Goal: Task Accomplishment & Management: Manage account settings

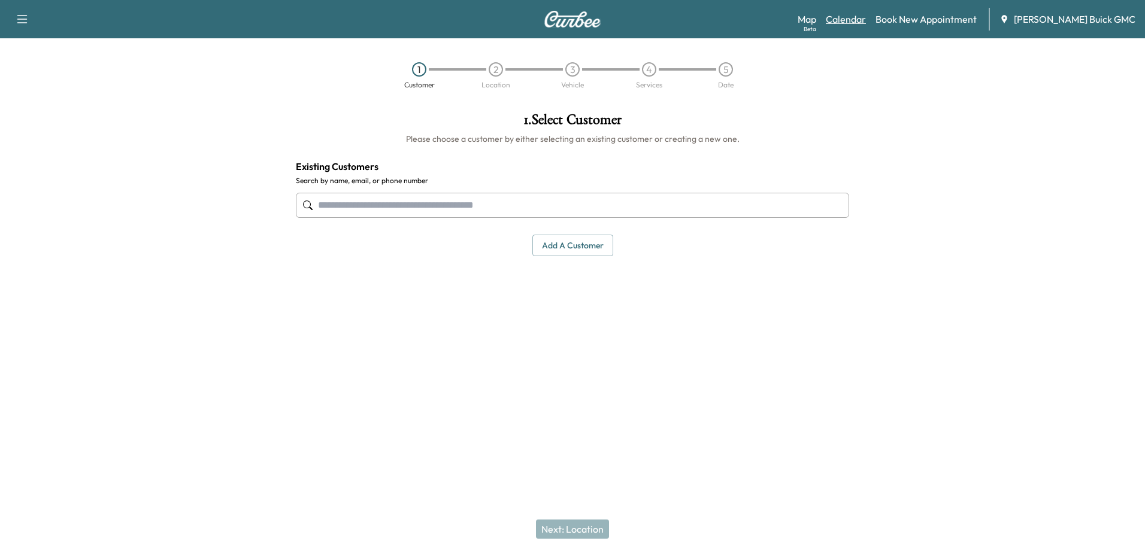
click at [866, 17] on link "Calendar" at bounding box center [846, 19] width 40 height 14
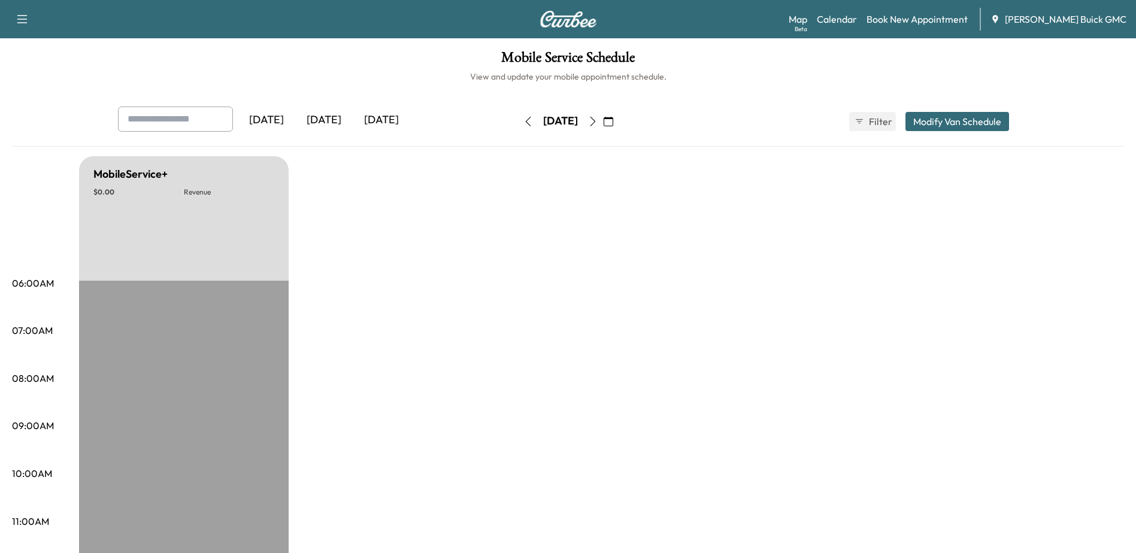
drag, startPoint x: 617, startPoint y: 120, endPoint x: 610, endPoint y: 143, distance: 23.9
click at [598, 120] on icon "button" at bounding box center [593, 122] width 10 height 10
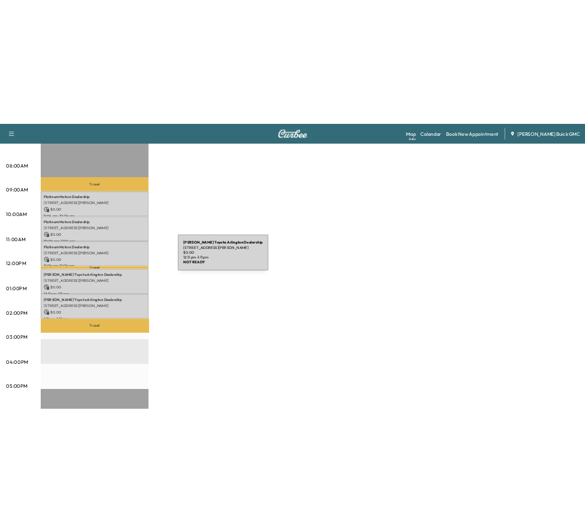
scroll to position [359, 0]
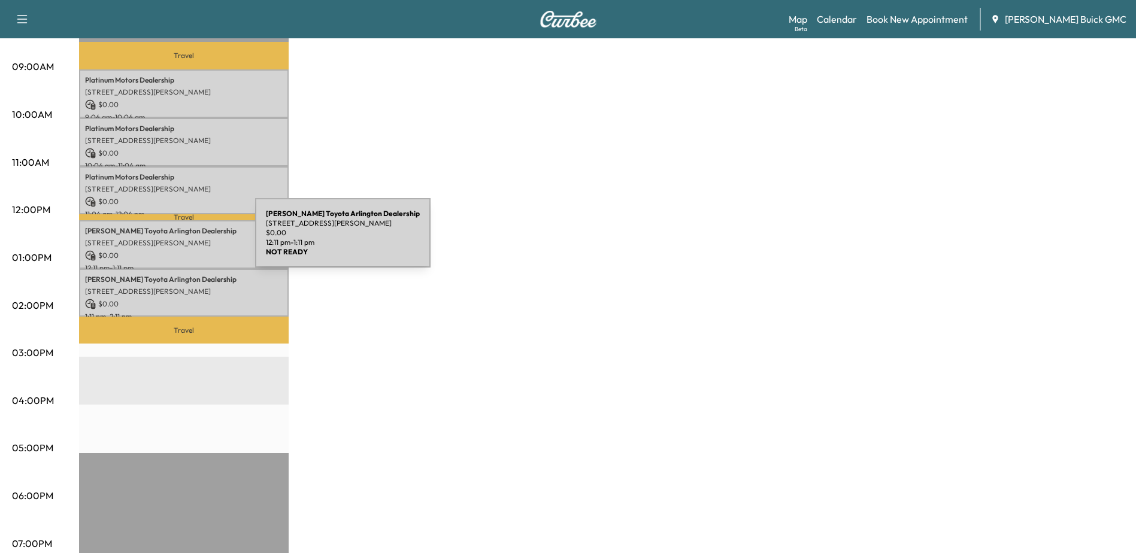
click at [166, 240] on p "[STREET_ADDRESS][PERSON_NAME]" at bounding box center [184, 243] width 198 height 10
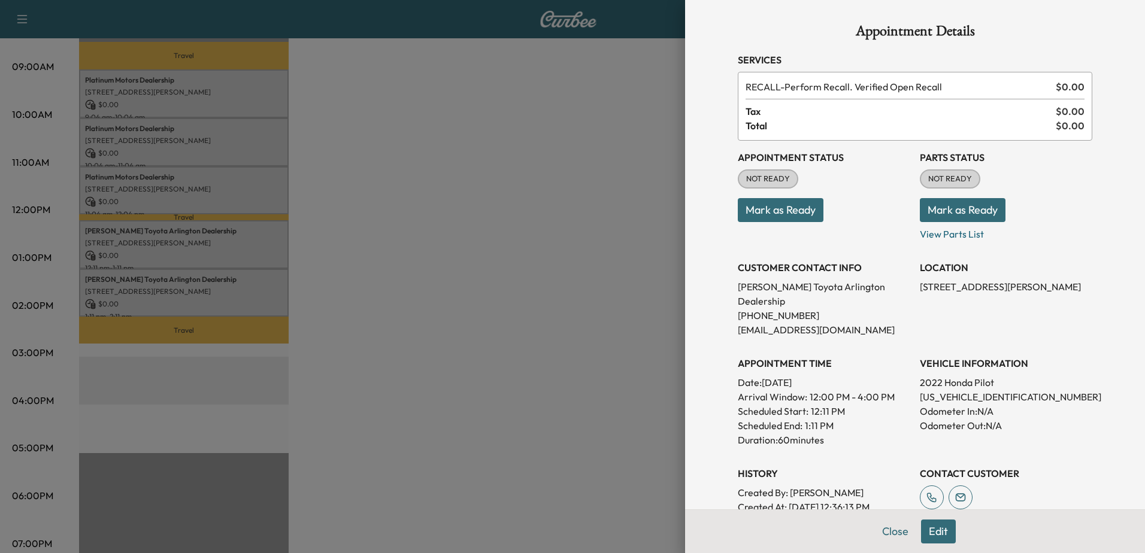
drag, startPoint x: 145, startPoint y: 284, endPoint x: 151, endPoint y: 301, distance: 18.0
click at [145, 284] on div at bounding box center [572, 276] width 1145 height 553
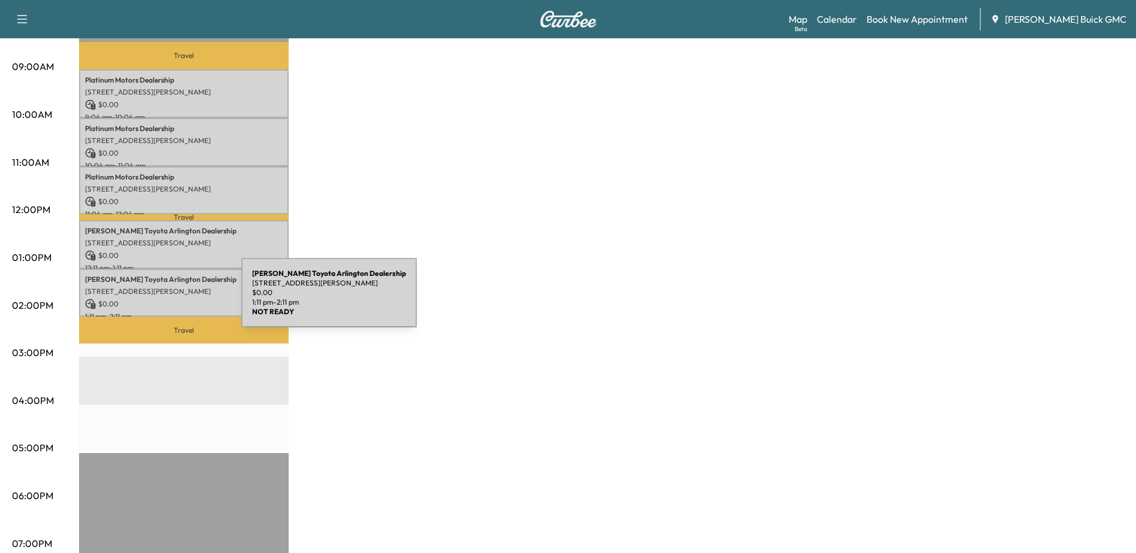
click at [153, 299] on p "$ 0.00" at bounding box center [184, 304] width 198 height 11
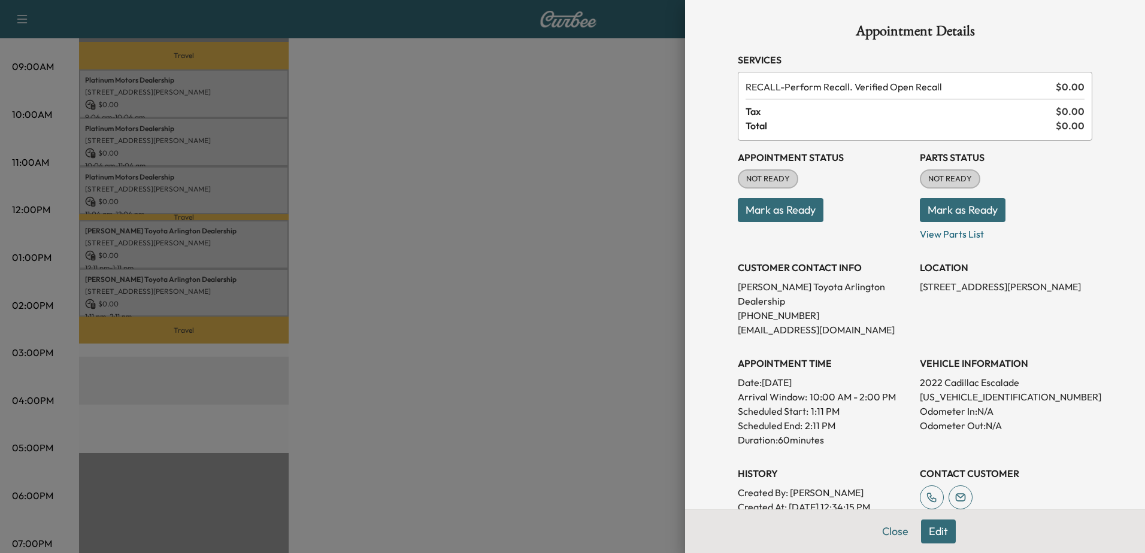
click at [224, 284] on div at bounding box center [572, 276] width 1145 height 553
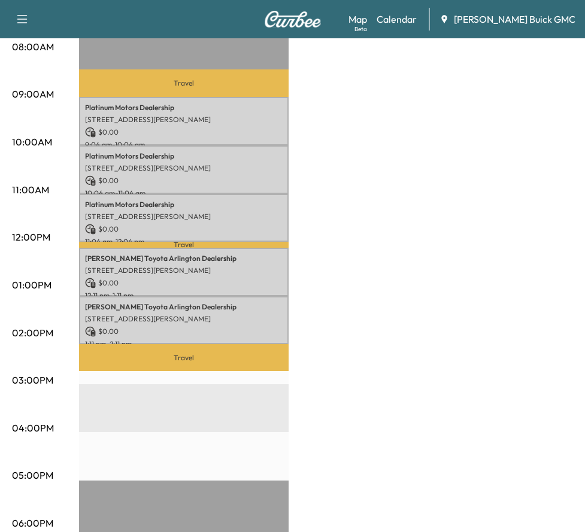
click at [459, 71] on div "MobileService+ $ 0.00 Revenue 5 hr Work Time 1 hr 14 min Transit Time Travel Pl…" at bounding box center [326, 274] width 494 height 898
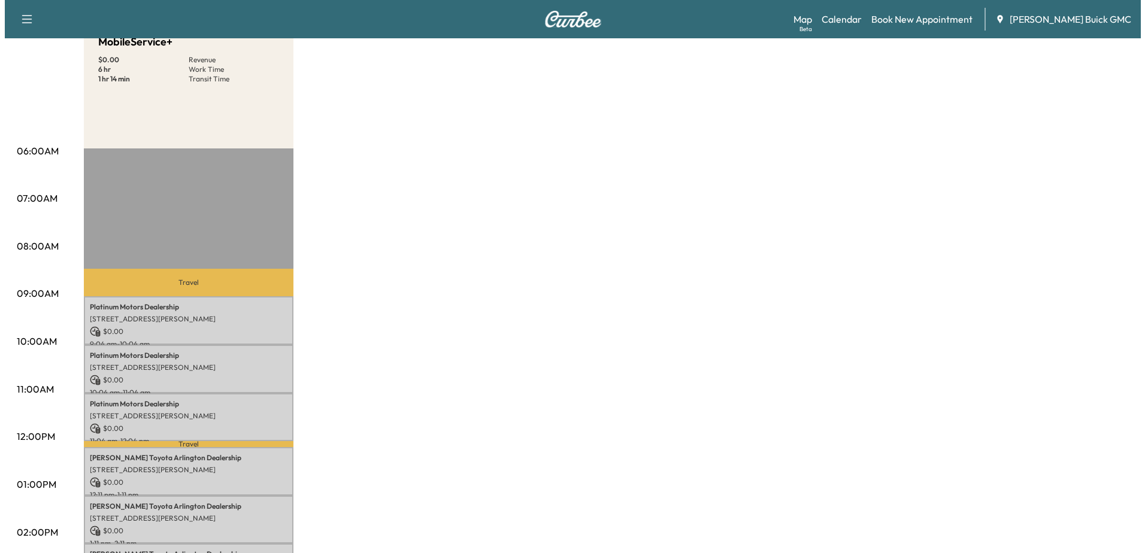
scroll to position [299, 0]
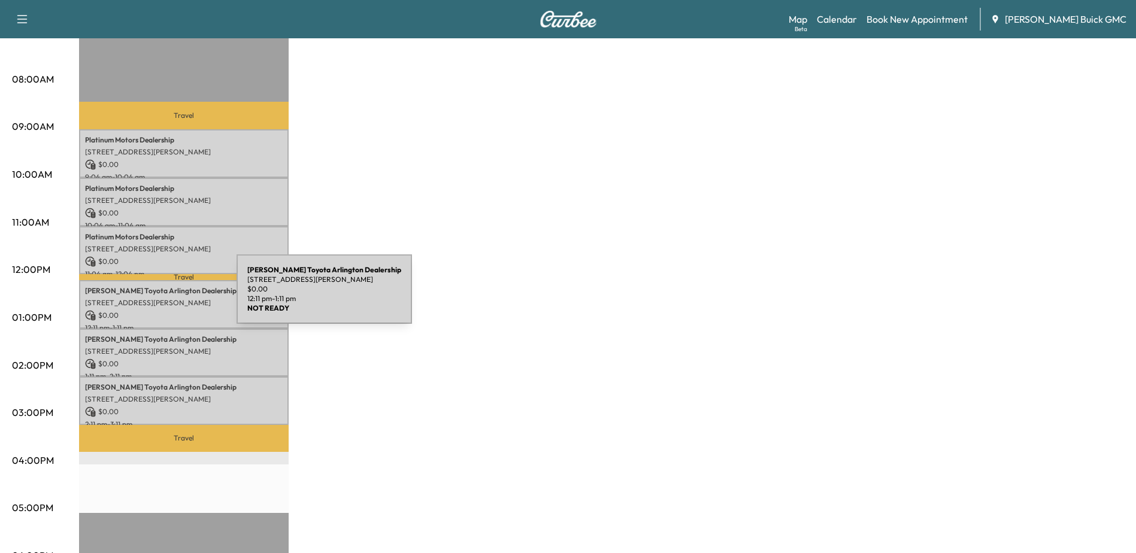
click at [147, 298] on p "[STREET_ADDRESS][PERSON_NAME]" at bounding box center [184, 303] width 198 height 10
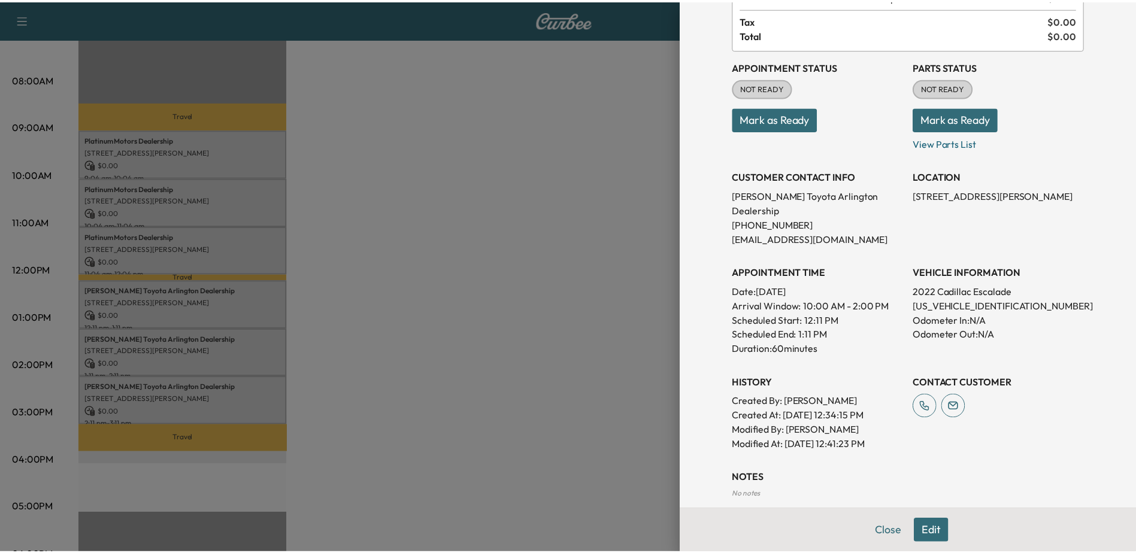
scroll to position [0, 0]
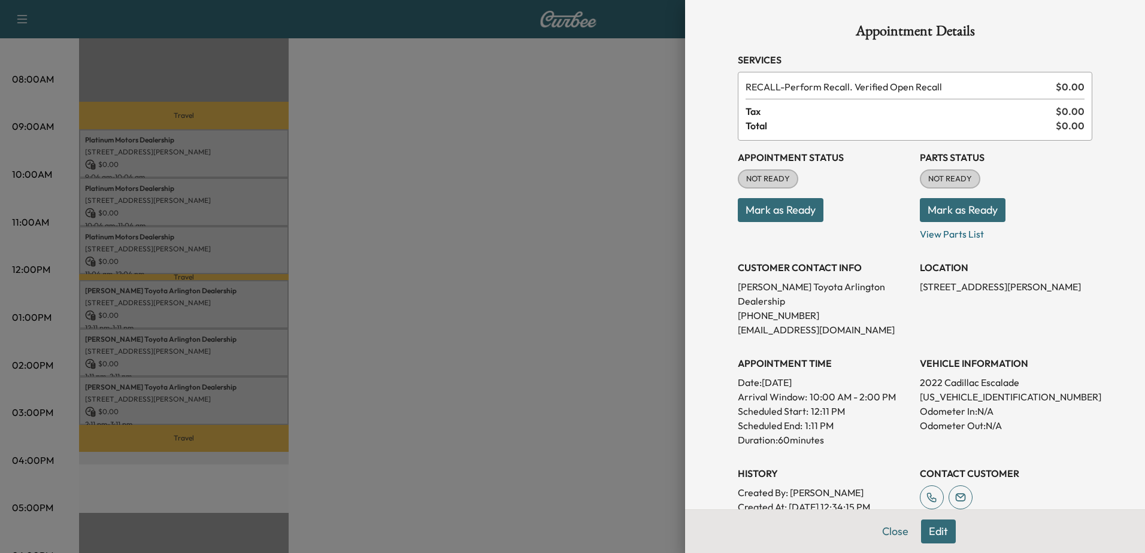
click at [593, 532] on button "Edit" at bounding box center [938, 532] width 35 height 24
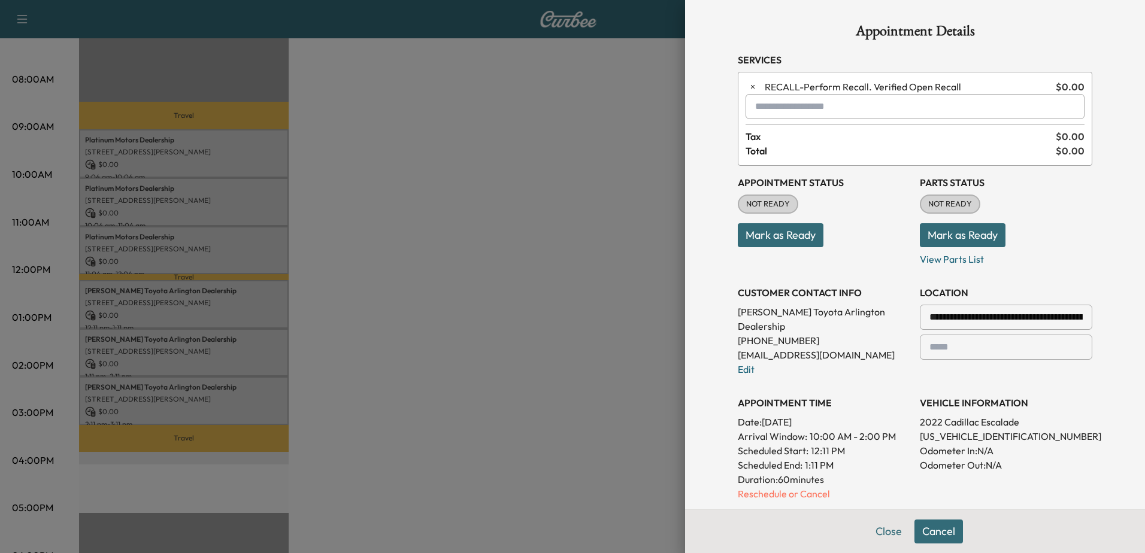
click at [593, 317] on div at bounding box center [932, 317] width 14 height 14
click at [593, 323] on input "**********" at bounding box center [1006, 317] width 172 height 25
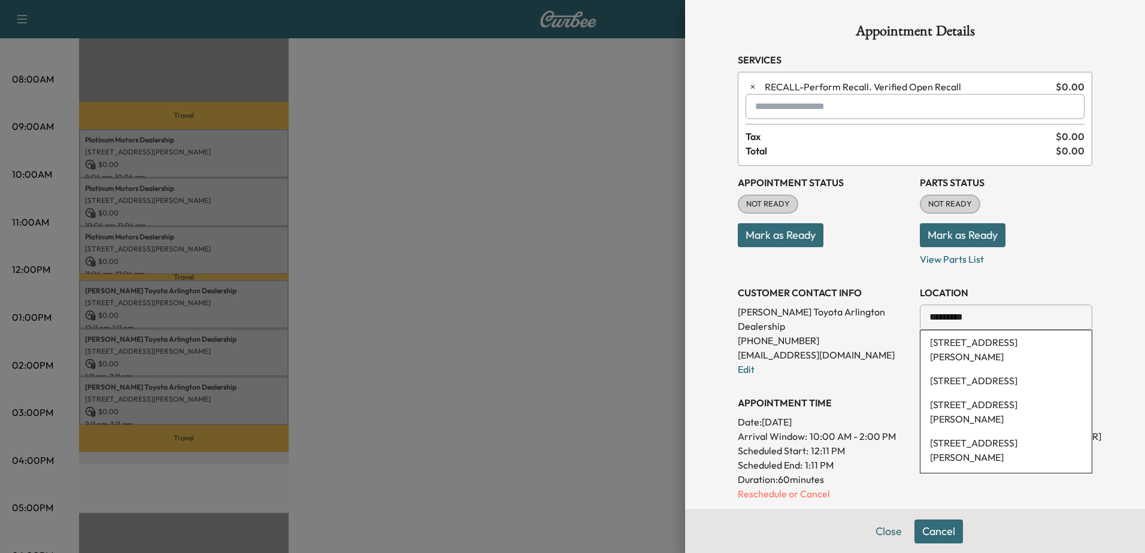
click at [593, 345] on li "3212 Langston Boulevard, Arlington, VA, USA" at bounding box center [1005, 350] width 171 height 38
type input "**********"
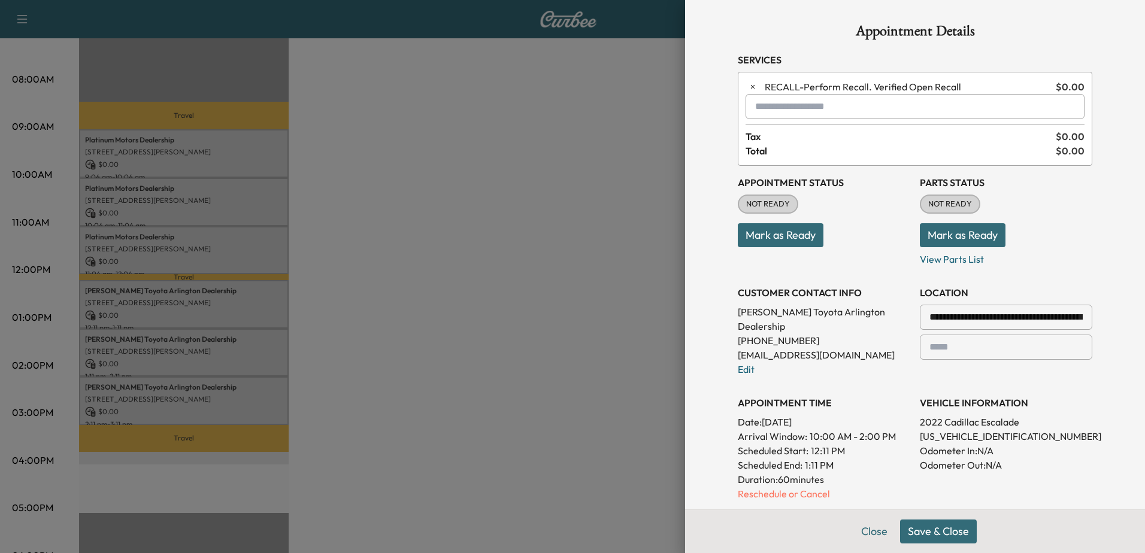
click at [593, 526] on button "Save & Close" at bounding box center [938, 532] width 77 height 24
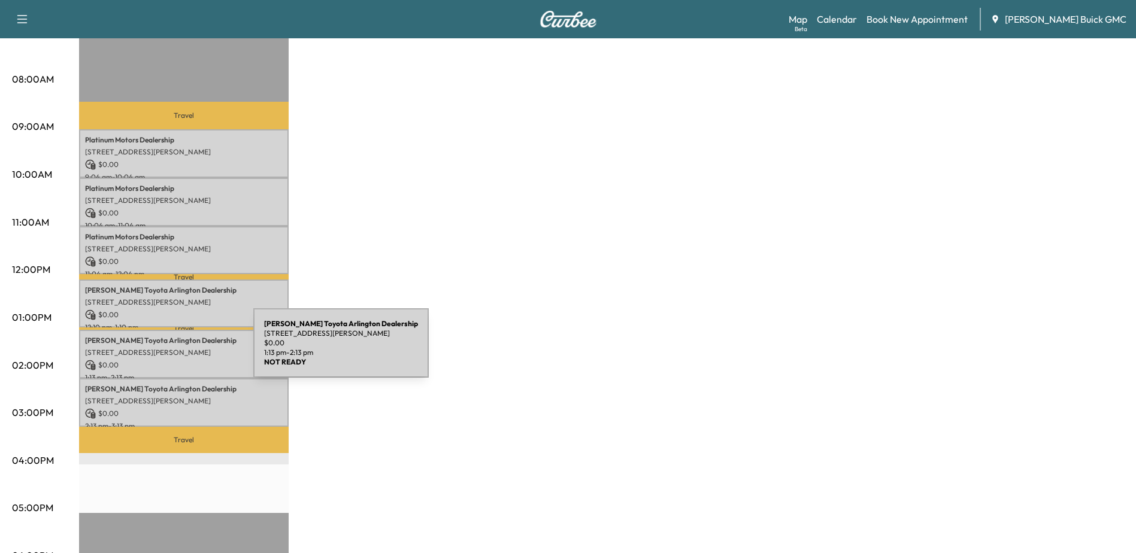
click at [163, 350] on p "[STREET_ADDRESS][PERSON_NAME]" at bounding box center [184, 353] width 198 height 10
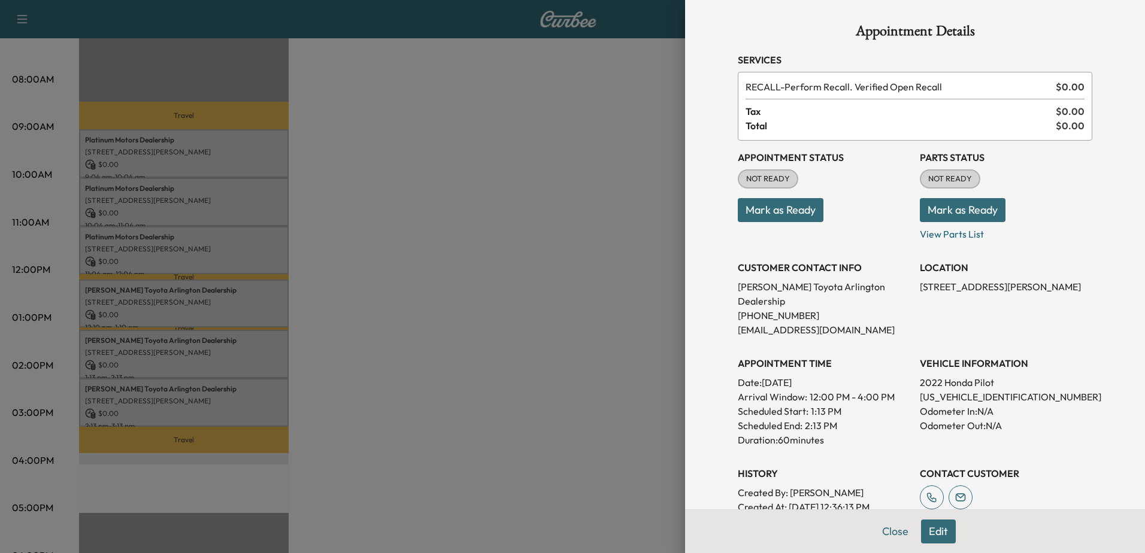
click at [593, 532] on button "Edit" at bounding box center [938, 532] width 35 height 24
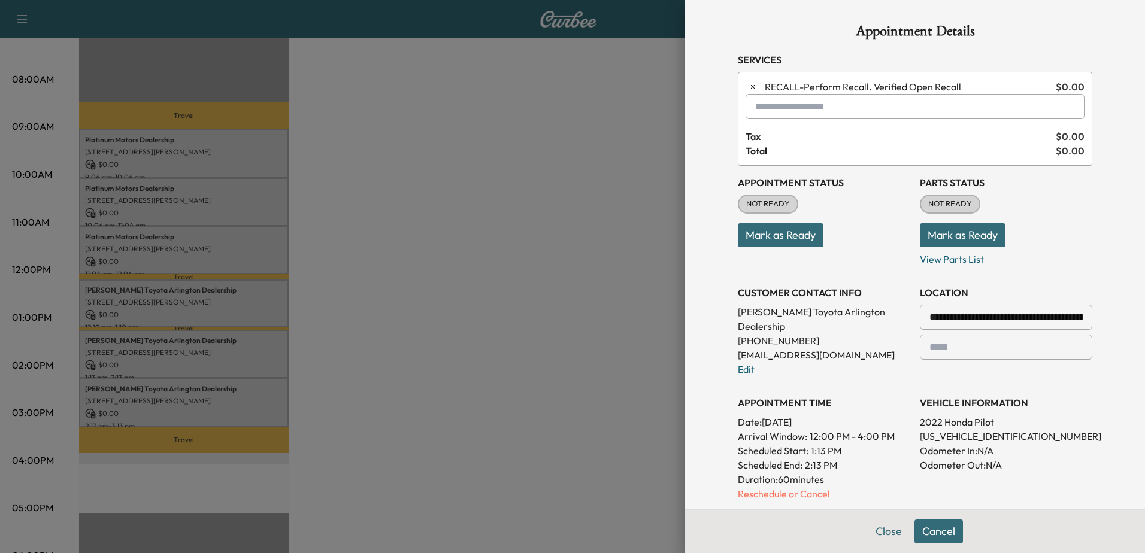
click at [593, 321] on input "**********" at bounding box center [1006, 317] width 172 height 25
click at [593, 320] on input "**********" at bounding box center [1006, 317] width 172 height 25
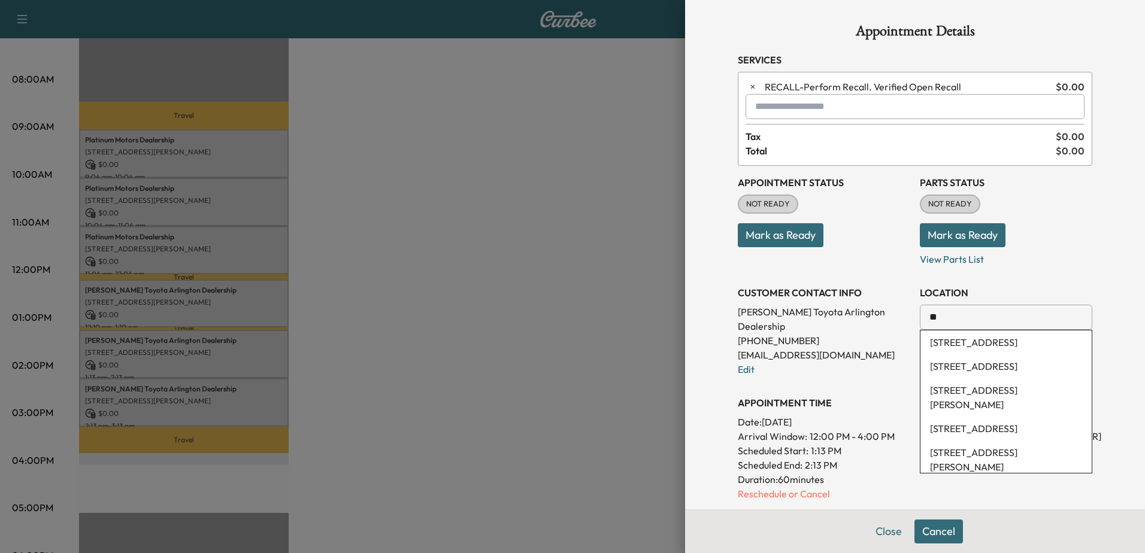
type input "*"
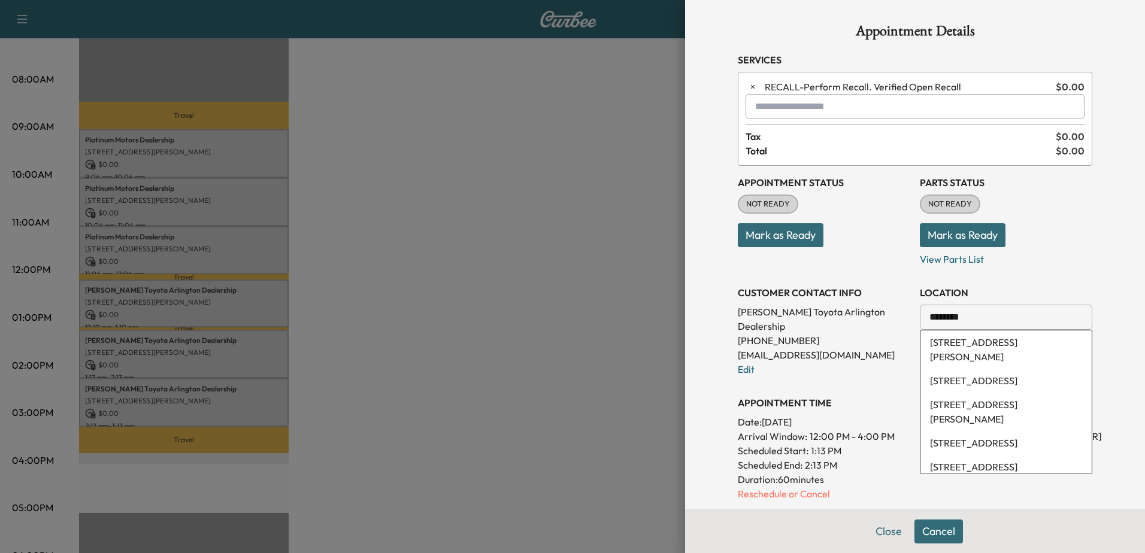
click at [593, 354] on li "3212 Langston Boulevard, Arlington, VA, USA" at bounding box center [1005, 350] width 171 height 38
type input "**********"
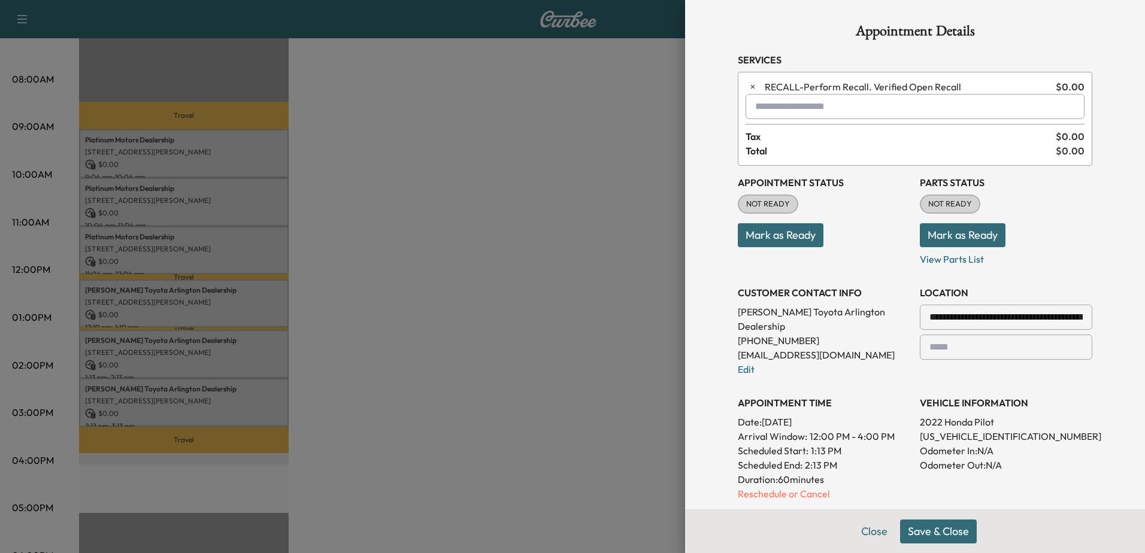
click at [593, 532] on button "Save & Close" at bounding box center [938, 532] width 77 height 24
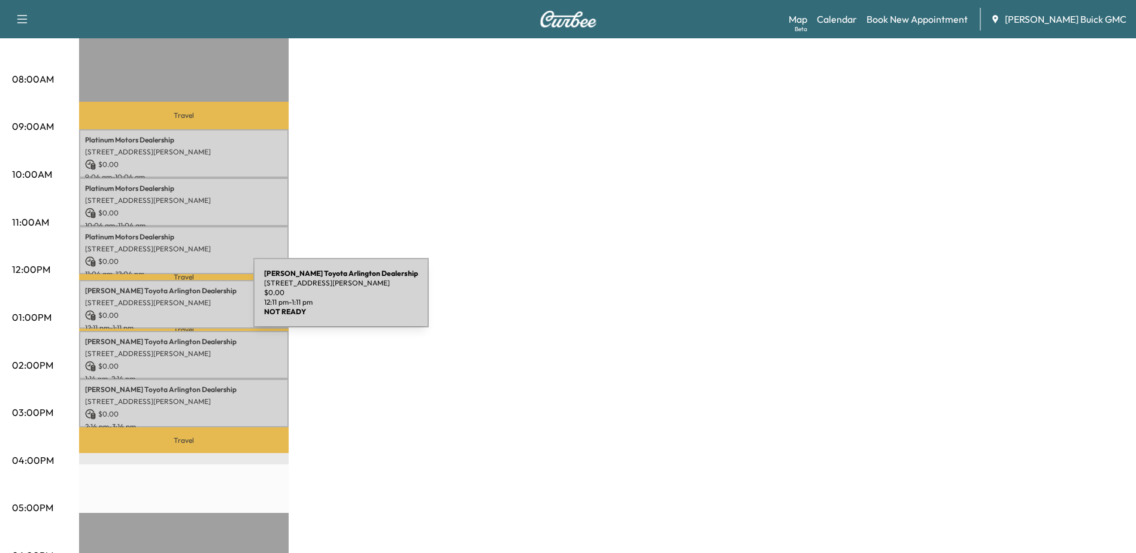
click at [163, 300] on p "[STREET_ADDRESS][PERSON_NAME]" at bounding box center [184, 303] width 198 height 10
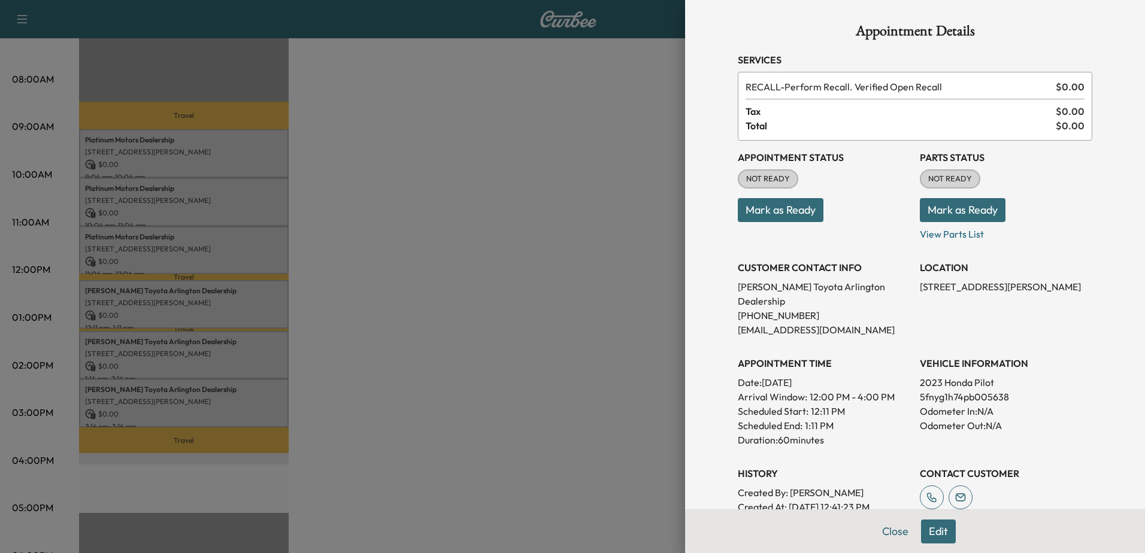
click at [593, 532] on button "Edit" at bounding box center [938, 532] width 35 height 24
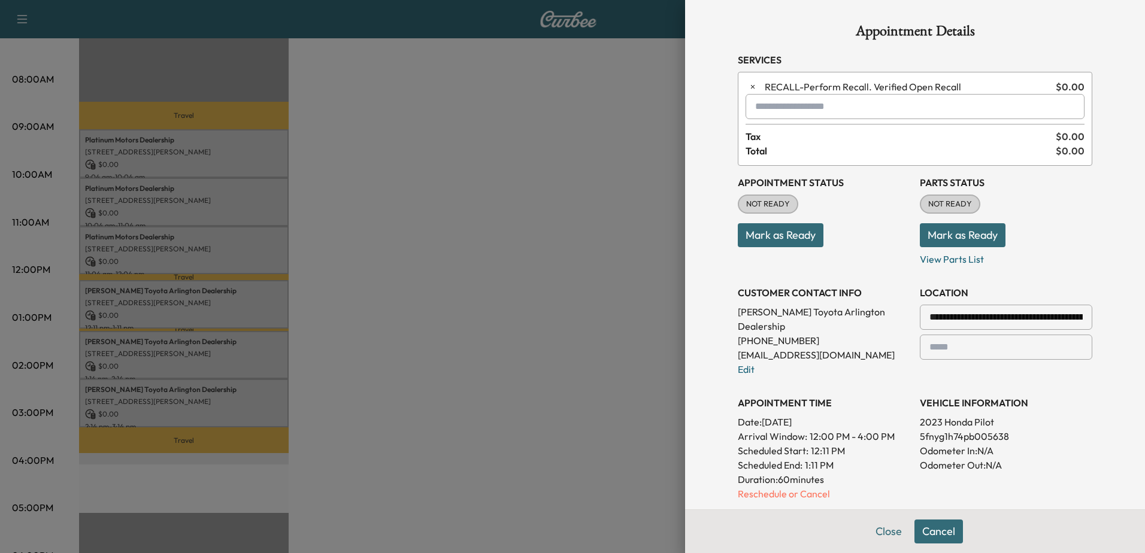
click at [593, 316] on input "**********" at bounding box center [1006, 317] width 172 height 25
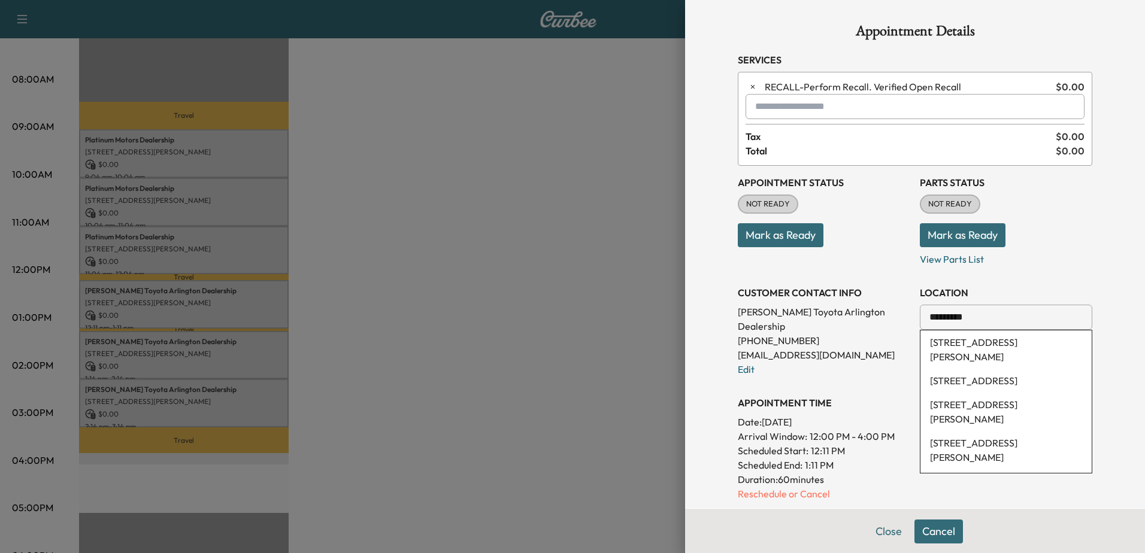
click at [593, 347] on li "3212 Langston Boulevard, Arlington, VA, USA" at bounding box center [1005, 350] width 171 height 38
type input "**********"
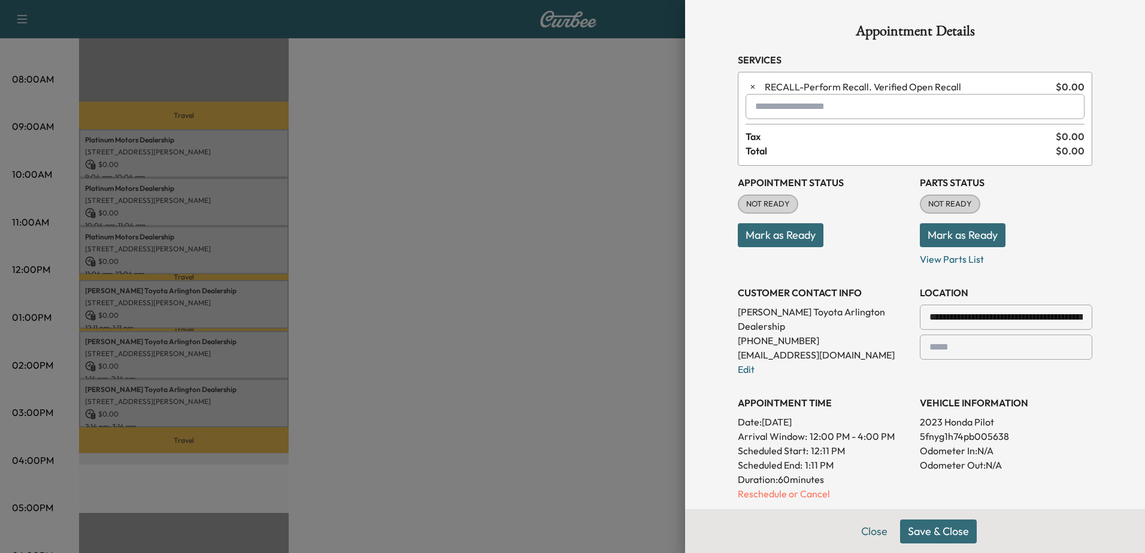
click at [593, 525] on button "Save & Close" at bounding box center [938, 532] width 77 height 24
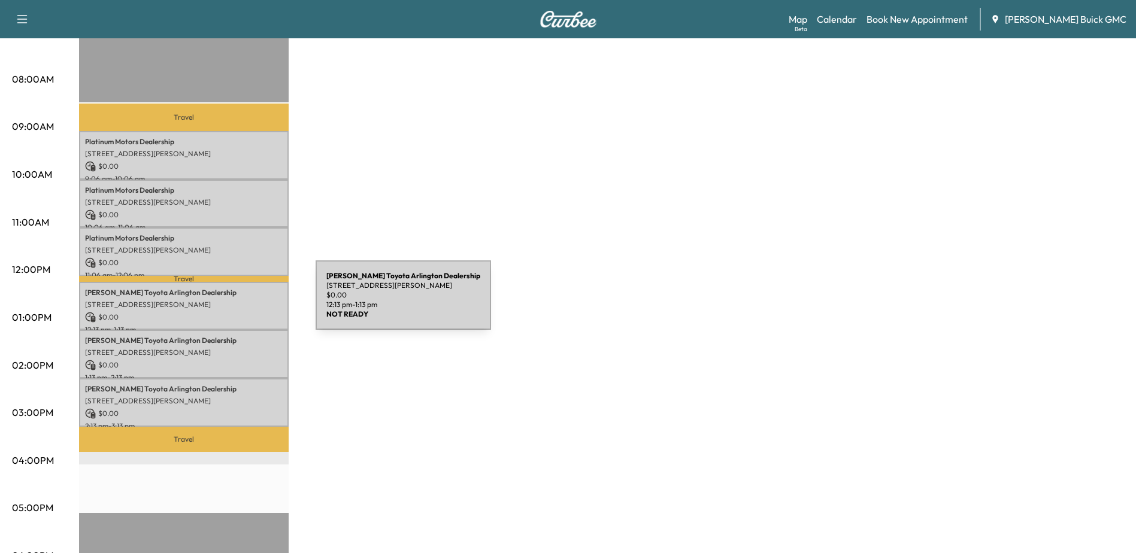
drag, startPoint x: 217, startPoint y: 301, endPoint x: 226, endPoint y: 302, distance: 9.1
click at [226, 302] on p "3212 Langston Blvd., Arlington, VA 22207, USA" at bounding box center [184, 305] width 198 height 10
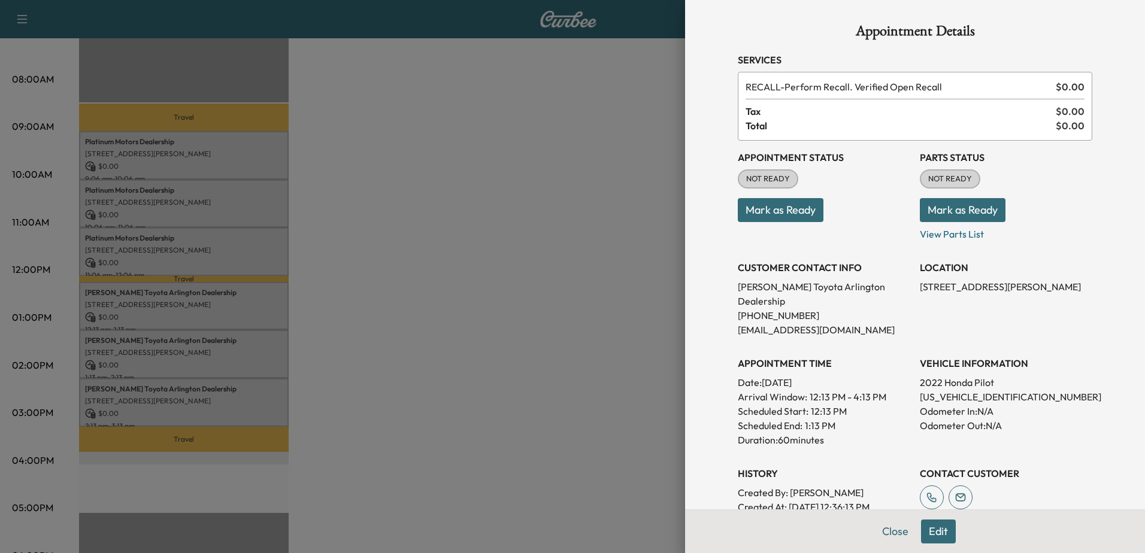
click at [117, 314] on div at bounding box center [572, 276] width 1145 height 553
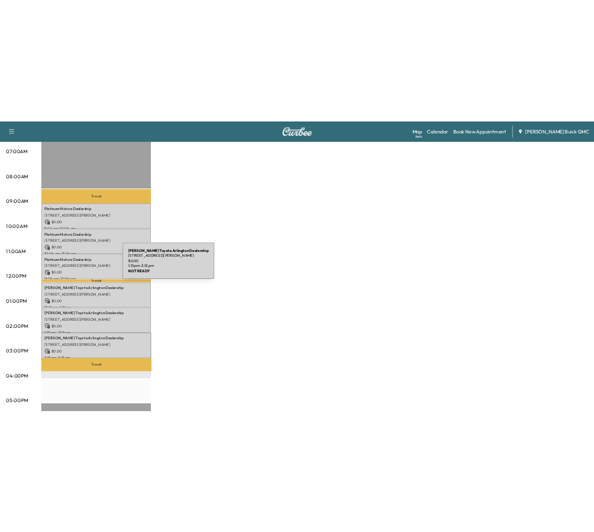
scroll to position [180, 0]
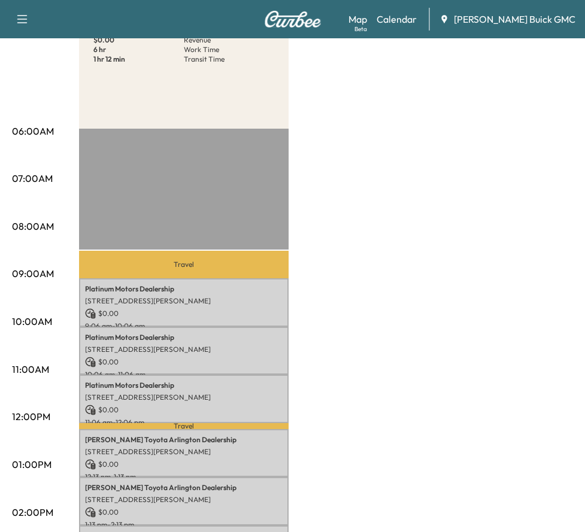
click at [439, 166] on div "MobileService+ $ 0.00 Revenue 6 hr Work Time 1 hr 12 min Transit Time Travel Pl…" at bounding box center [326, 453] width 494 height 898
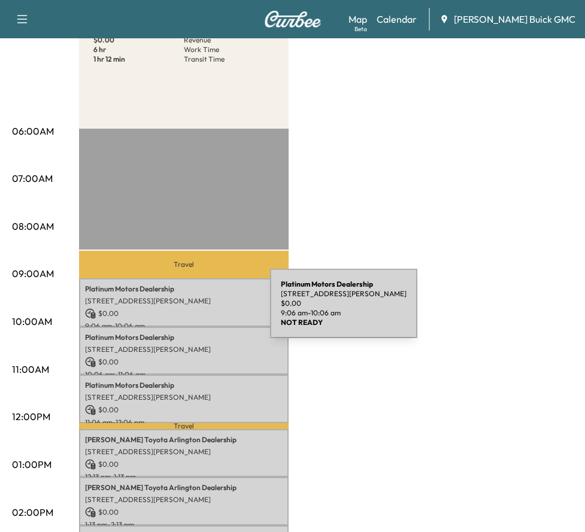
click at [180, 311] on p "$ 0.00" at bounding box center [184, 313] width 198 height 11
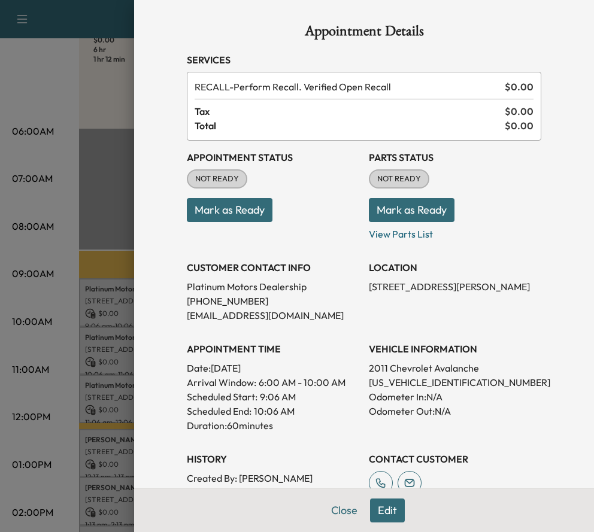
click at [426, 383] on p "3GNTKEE35BG345909" at bounding box center [455, 382] width 172 height 14
copy p "3GNTKEE35BG345909"
drag, startPoint x: 514, startPoint y: 186, endPoint x: 501, endPoint y: 216, distance: 33.0
click at [516, 186] on div "Parts Status NOT READY Mark as Ready View Parts List" at bounding box center [455, 195] width 172 height 91
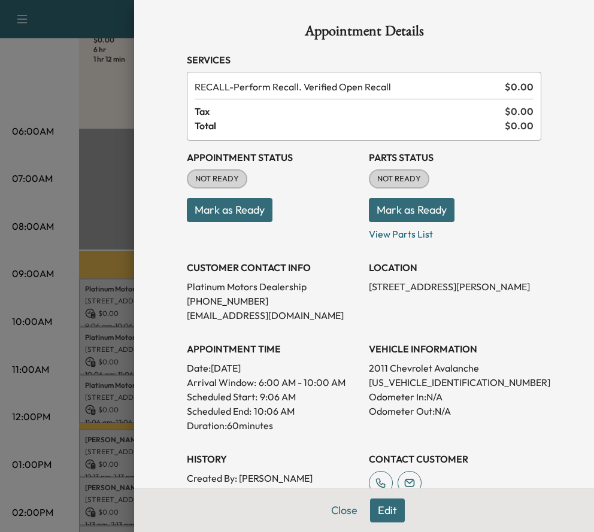
click at [100, 346] on div at bounding box center [297, 266] width 594 height 532
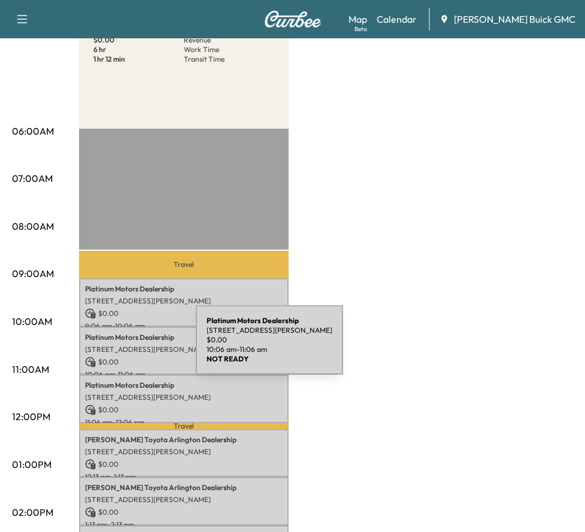
click at [106, 347] on p "[STREET_ADDRESS][PERSON_NAME]" at bounding box center [184, 350] width 198 height 10
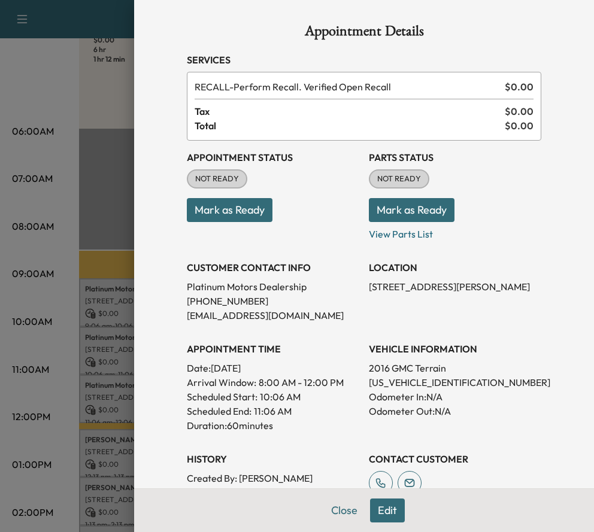
click at [392, 384] on p "2GKFLTEK3G6204925" at bounding box center [455, 382] width 172 height 14
copy p "2GKFLTEK3G6204925"
drag, startPoint x: 531, startPoint y: 299, endPoint x: 451, endPoint y: 360, distance: 100.7
click at [531, 294] on p "[STREET_ADDRESS][PERSON_NAME]" at bounding box center [455, 287] width 172 height 14
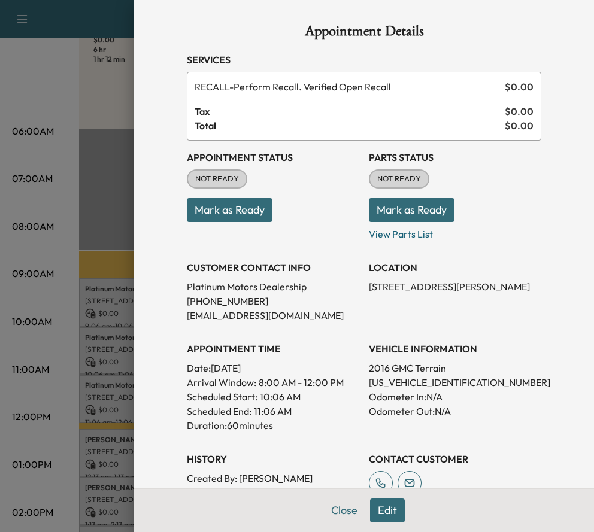
click at [111, 399] on div at bounding box center [297, 266] width 594 height 532
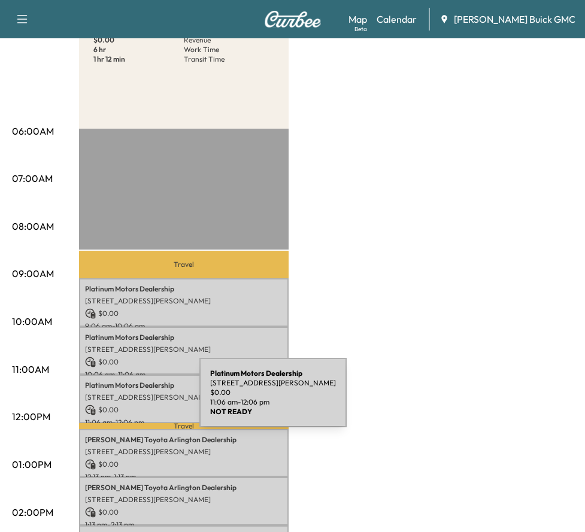
click at [110, 400] on div "Platinum Motors Dealership 2600 Wilson Blvd, Arlington, VA 22201, USA $ 0.00 11…" at bounding box center [184, 399] width 210 height 49
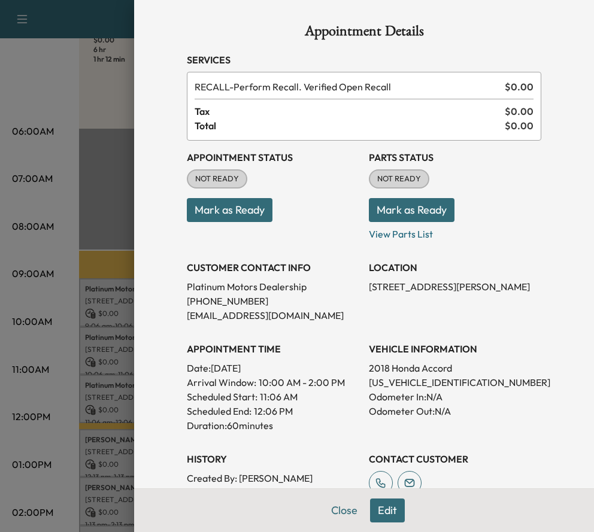
click at [387, 382] on p "1HGCV1F30JA038444" at bounding box center [455, 382] width 172 height 14
copy p "1HGCV1F30JA038444"
click at [466, 263] on h3 "LOCATION" at bounding box center [455, 267] width 172 height 14
click at [428, 383] on p "1HGCV1F30JA038444" at bounding box center [455, 382] width 172 height 14
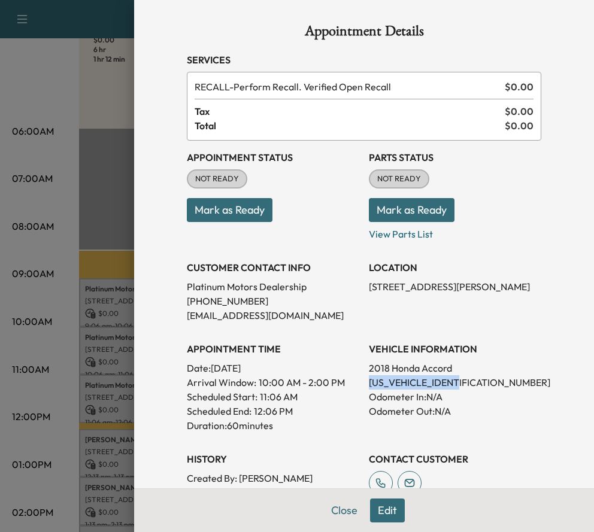
click at [428, 383] on p "1HGCV1F30JA038444" at bounding box center [455, 382] width 172 height 14
copy p "1HGCV1F30JA038444"
click at [516, 43] on div "Appointment Details Services RECALL - Perform Recall. Verified Open Recall $ 0.…" at bounding box center [363, 352] width 383 height 704
